Goal: Navigation & Orientation: Find specific page/section

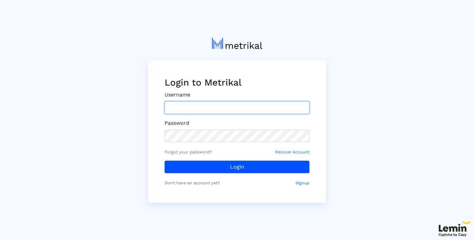
type input "[PERSON_NAME][EMAIL_ADDRESS][DOMAIN_NAME]"
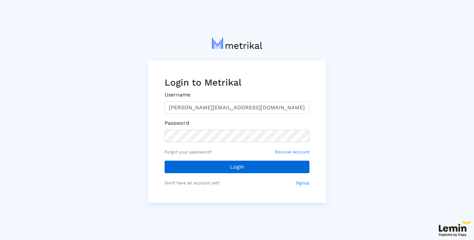
click at [217, 168] on button "Login" at bounding box center [237, 167] width 145 height 13
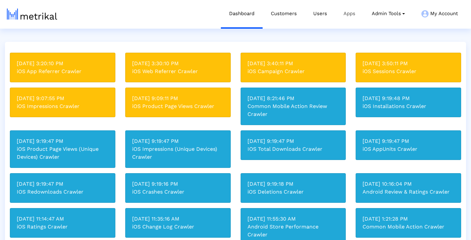
click at [346, 13] on link "Apps" at bounding box center [350, 13] width 28 height 27
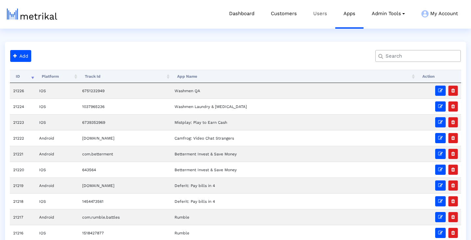
click at [317, 15] on link "Users" at bounding box center [320, 13] width 30 height 27
